Goal: Book appointment/travel/reservation

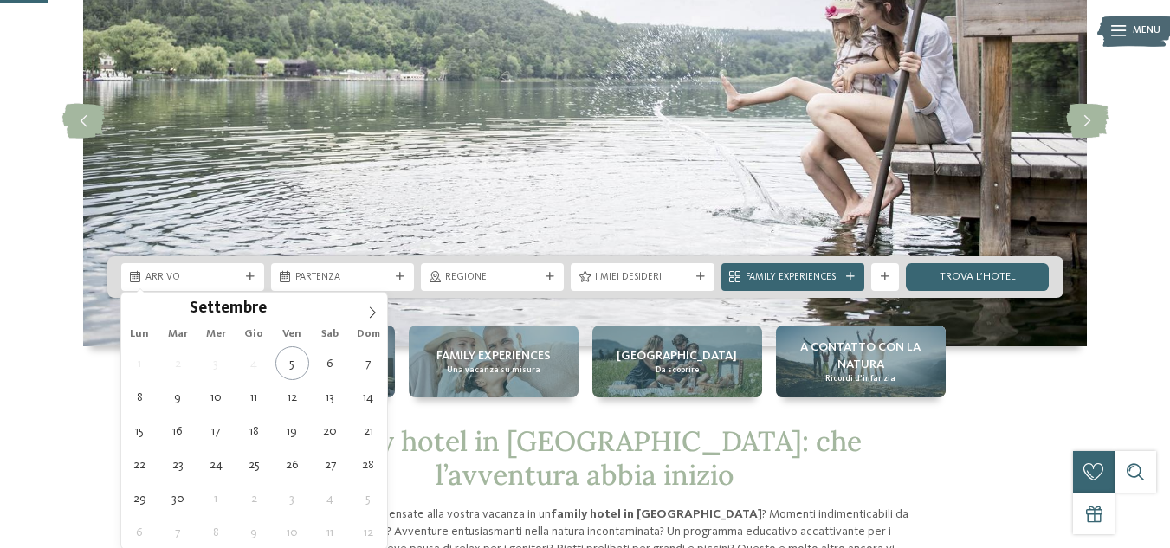
click at [280, 297] on div "Settembre ****" at bounding box center [254, 307] width 200 height 29
type input "****"
click at [318, 301] on span at bounding box center [318, 304] width 12 height 10
click at [142, 309] on span at bounding box center [135, 307] width 29 height 29
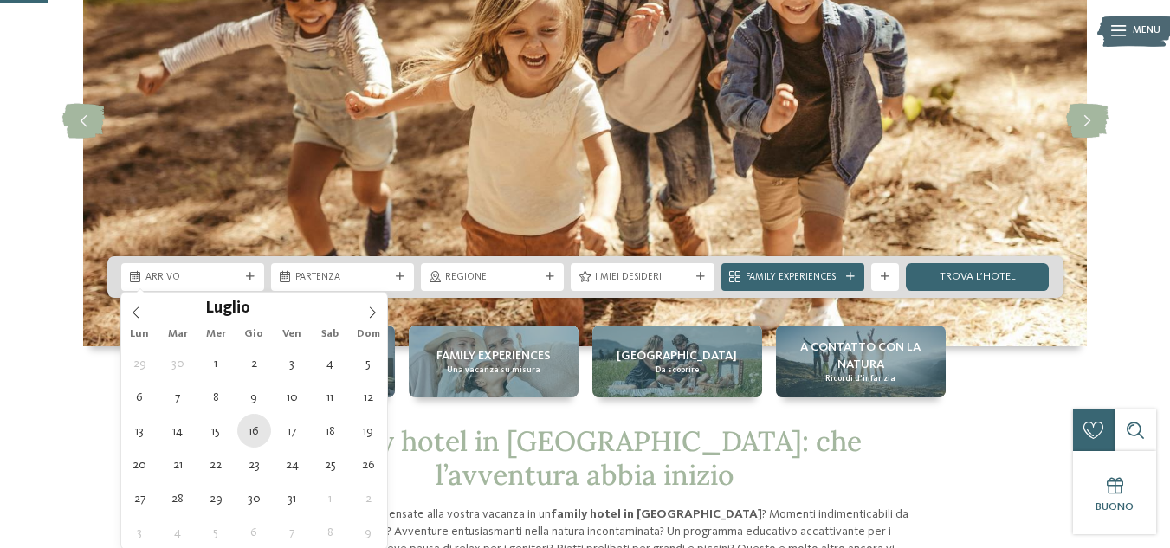
type div "[DATE]"
type input "****"
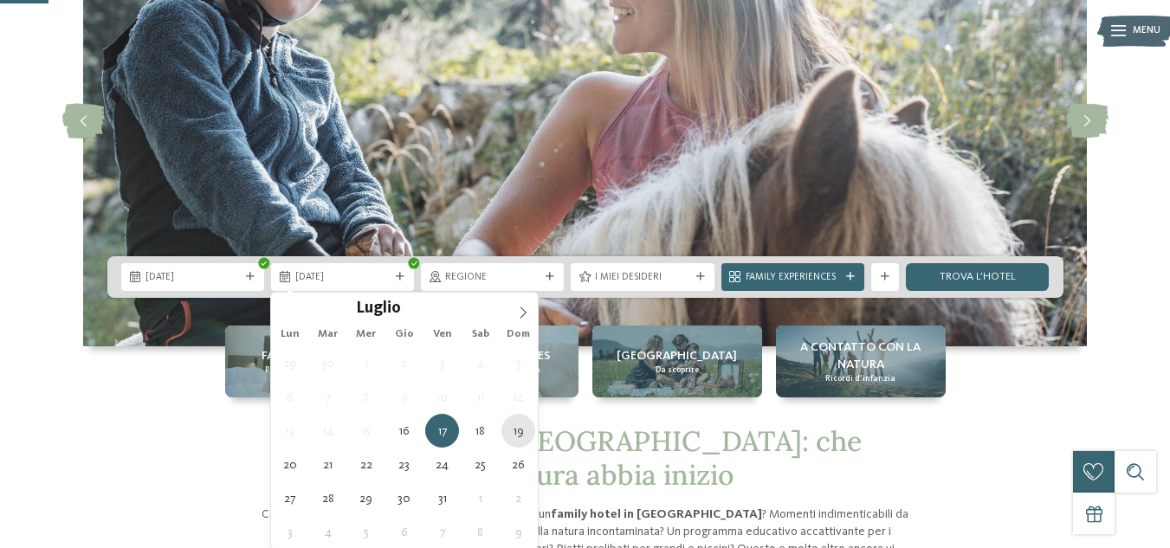
type div "[DATE]"
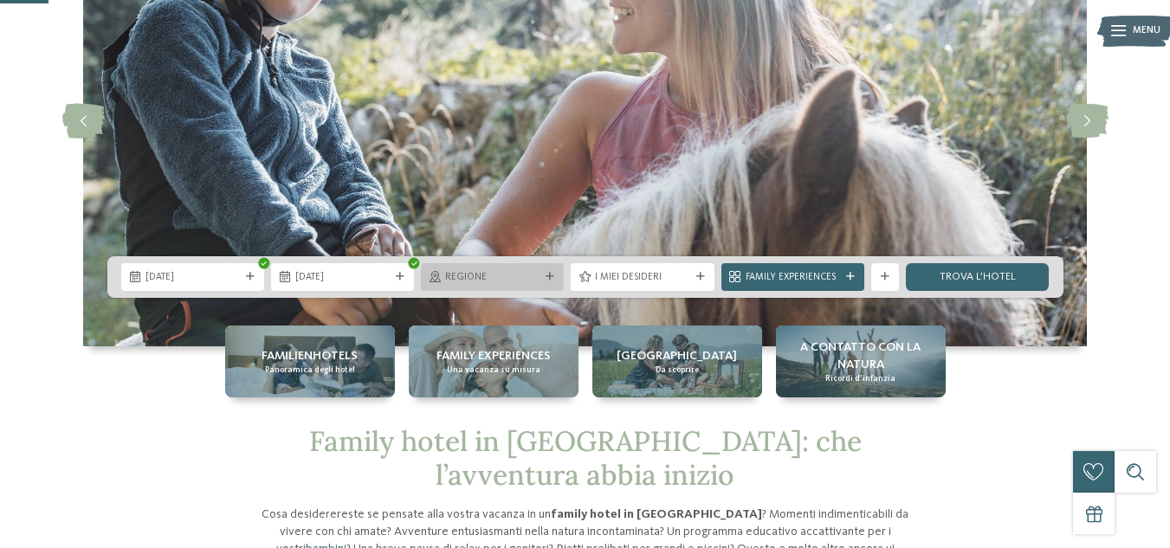
click at [499, 275] on span "Regione" at bounding box center [492, 278] width 94 height 14
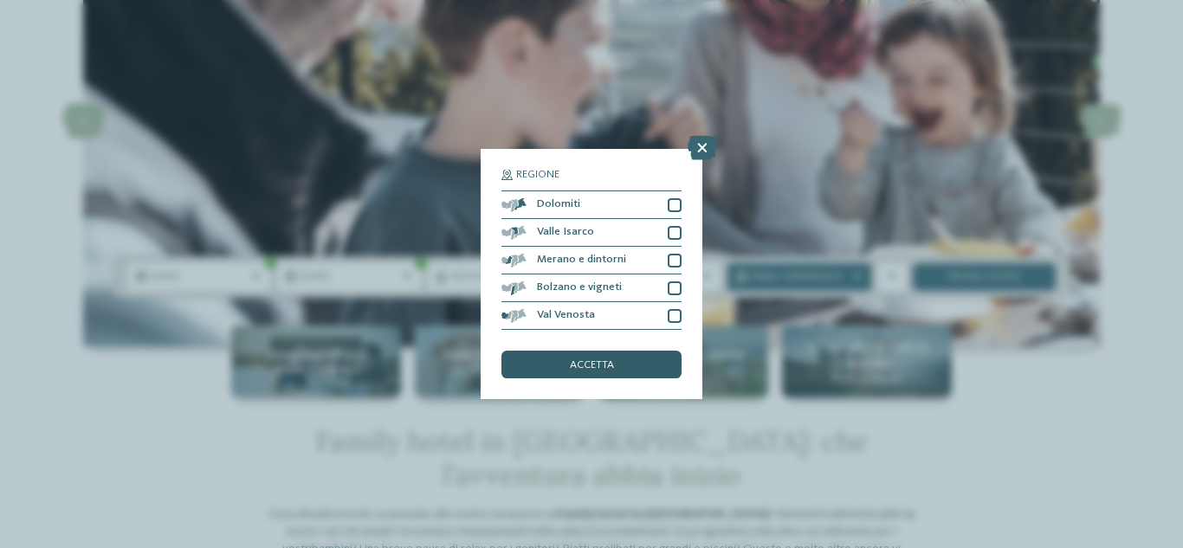
click at [574, 360] on span "accetta" at bounding box center [592, 365] width 44 height 11
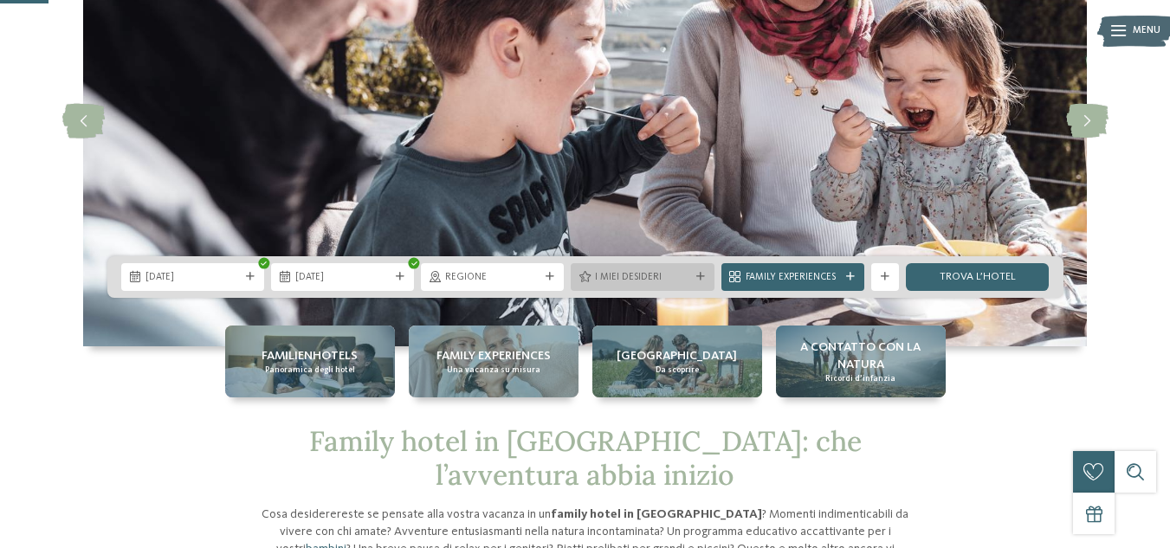
click at [677, 278] on span "I miei desideri" at bounding box center [642, 278] width 94 height 14
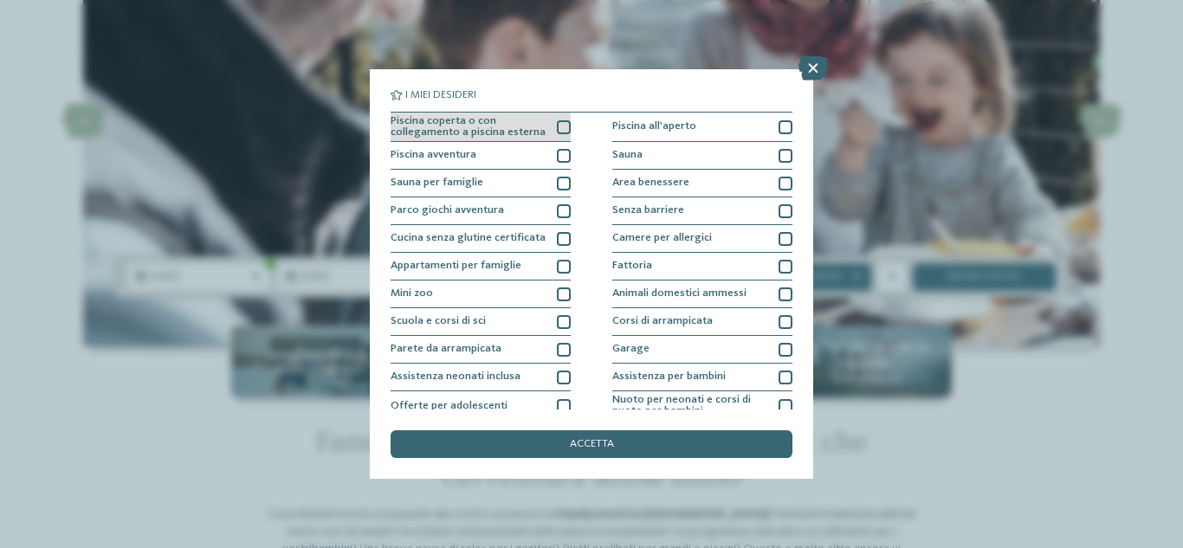
click at [509, 126] on span "Piscina coperta o con collegamento a piscina esterna" at bounding box center [469, 127] width 156 height 23
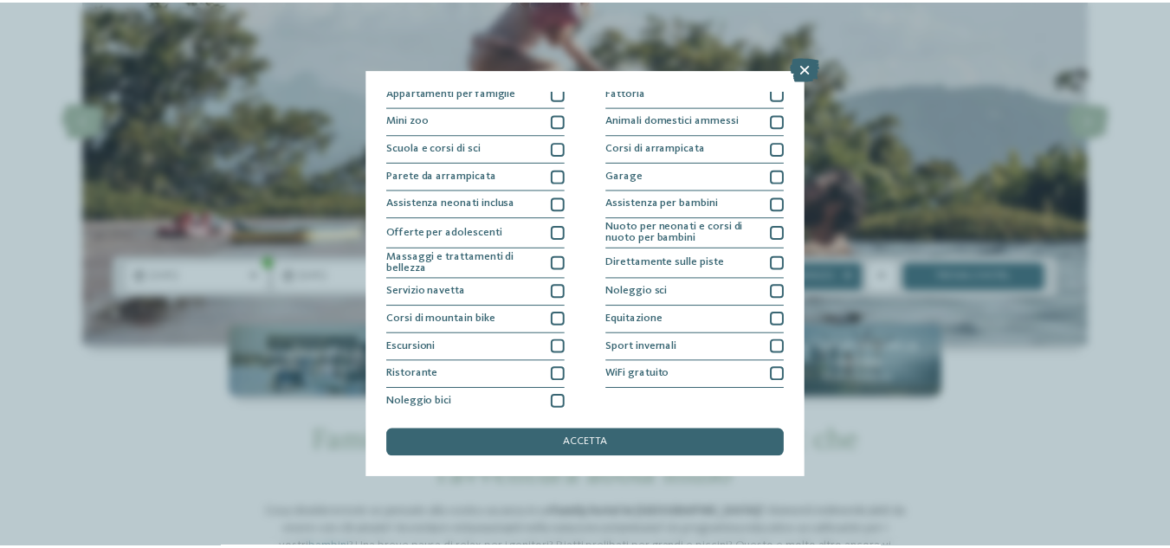
scroll to position [181, 0]
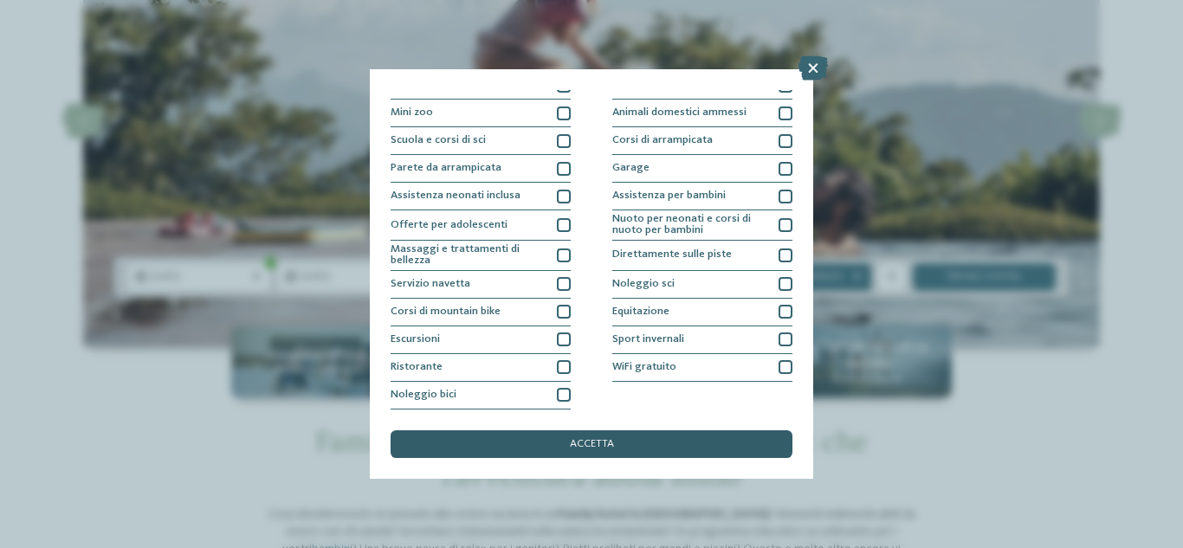
click at [511, 440] on div "accetta" at bounding box center [592, 445] width 402 height 28
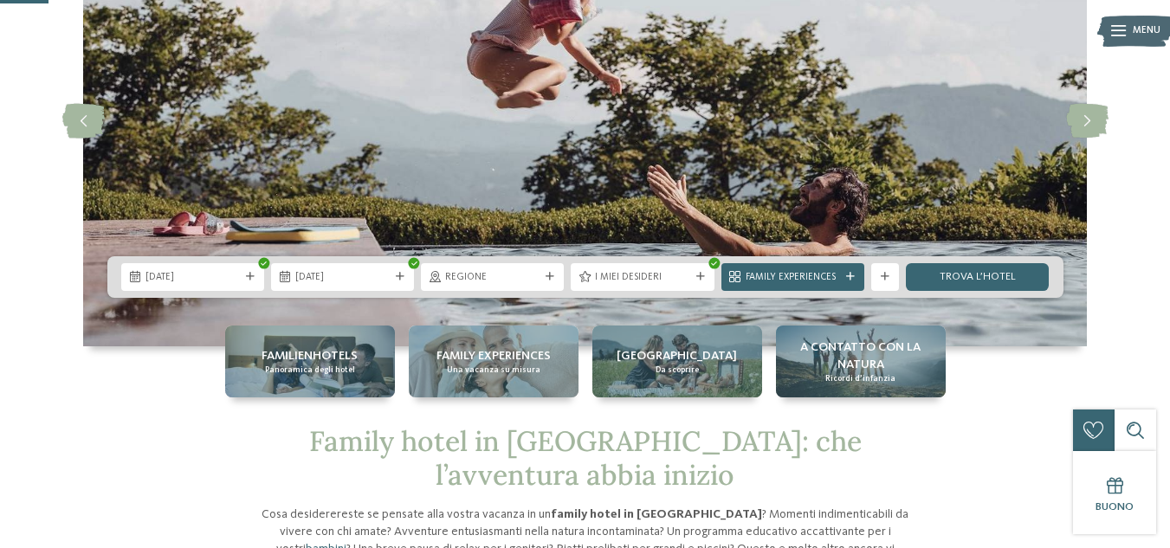
click at [632, 291] on div "16.07.2026 19.07.2026" at bounding box center [585, 277] width 956 height 42
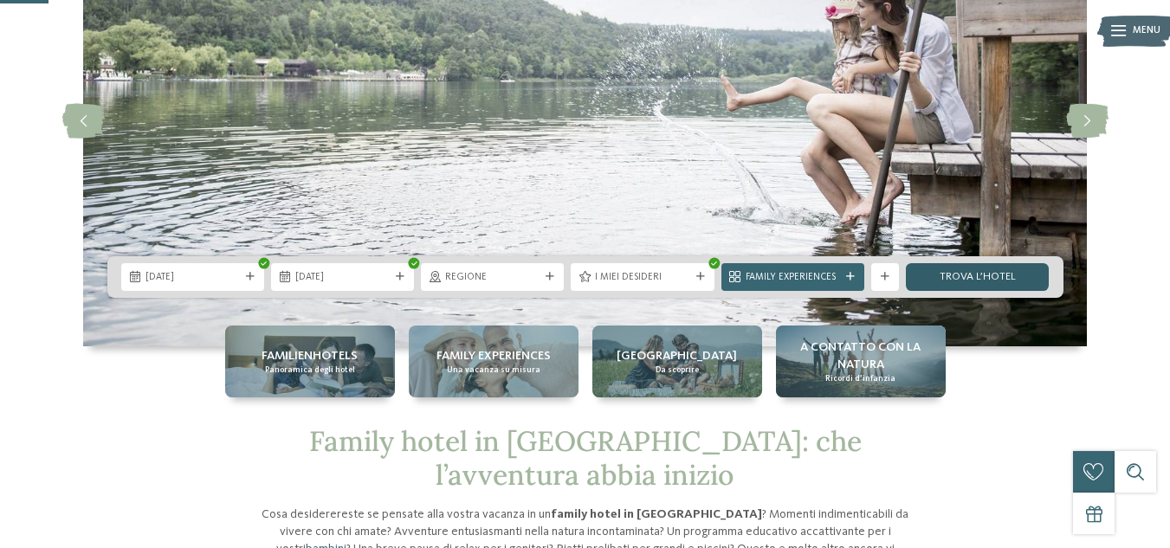
click at [969, 275] on link "trova l’hotel" at bounding box center [977, 277] width 143 height 28
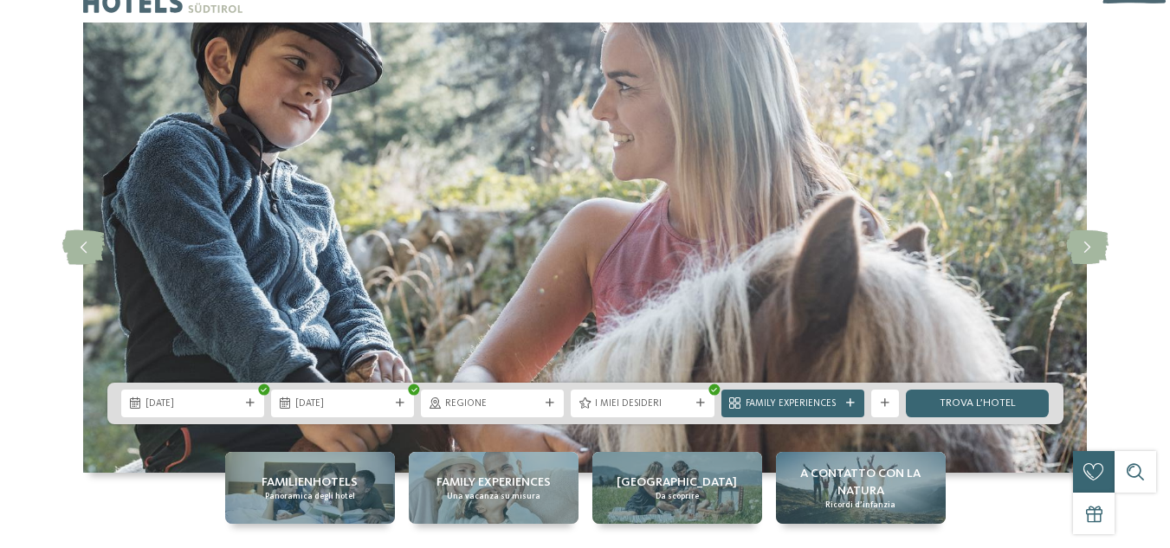
scroll to position [0, 0]
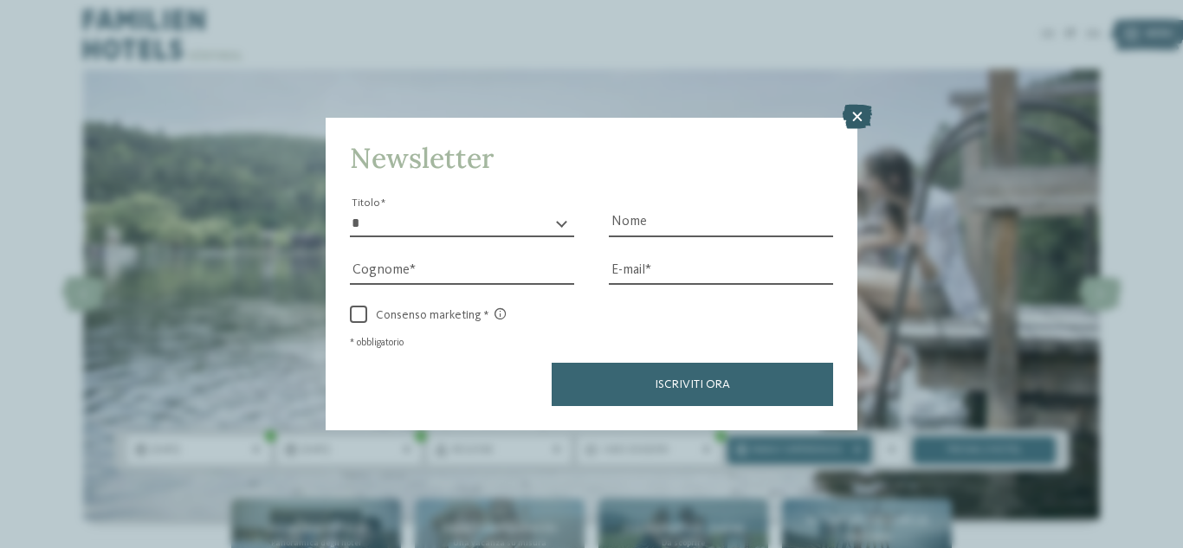
click at [861, 105] on icon at bounding box center [857, 117] width 29 height 24
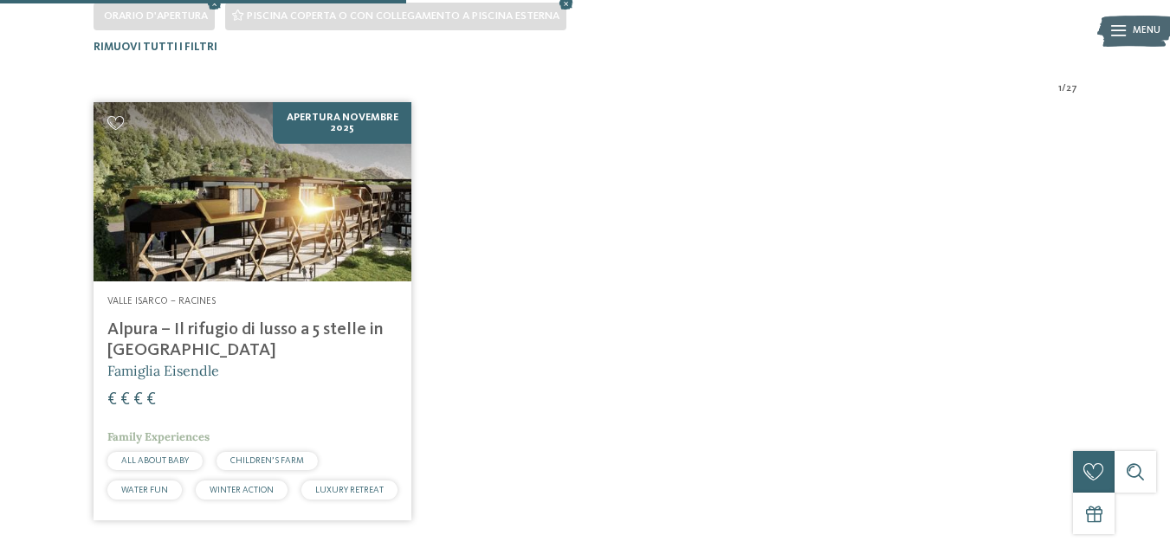
click at [123, 118] on icon at bounding box center [115, 123] width 16 height 14
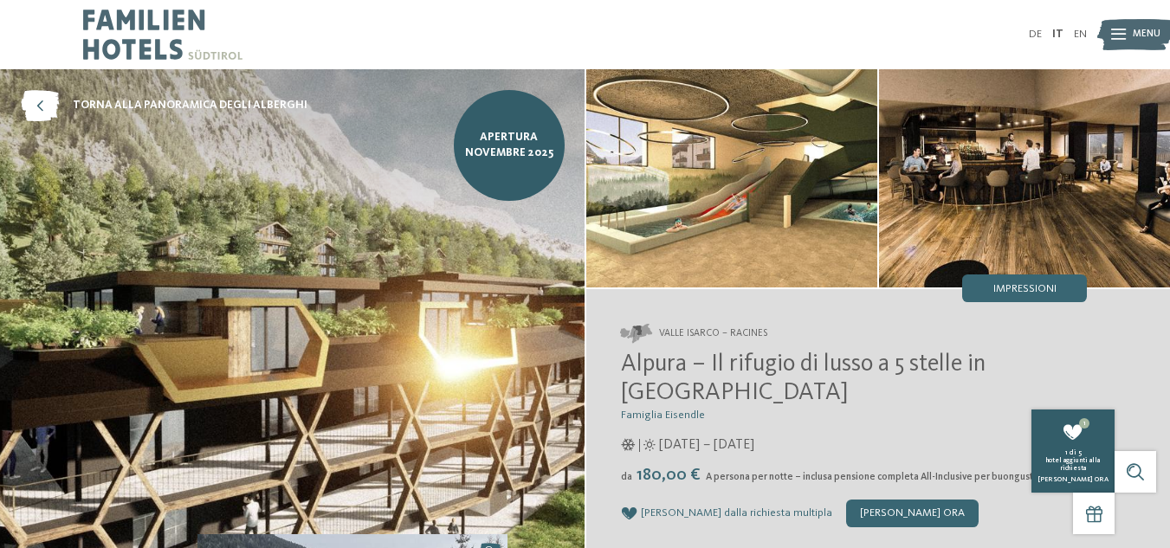
click at [1084, 468] on span "hotel aggiunti alla richiesta" at bounding box center [1073, 464] width 54 height 15
